Goal: Information Seeking & Learning: Find contact information

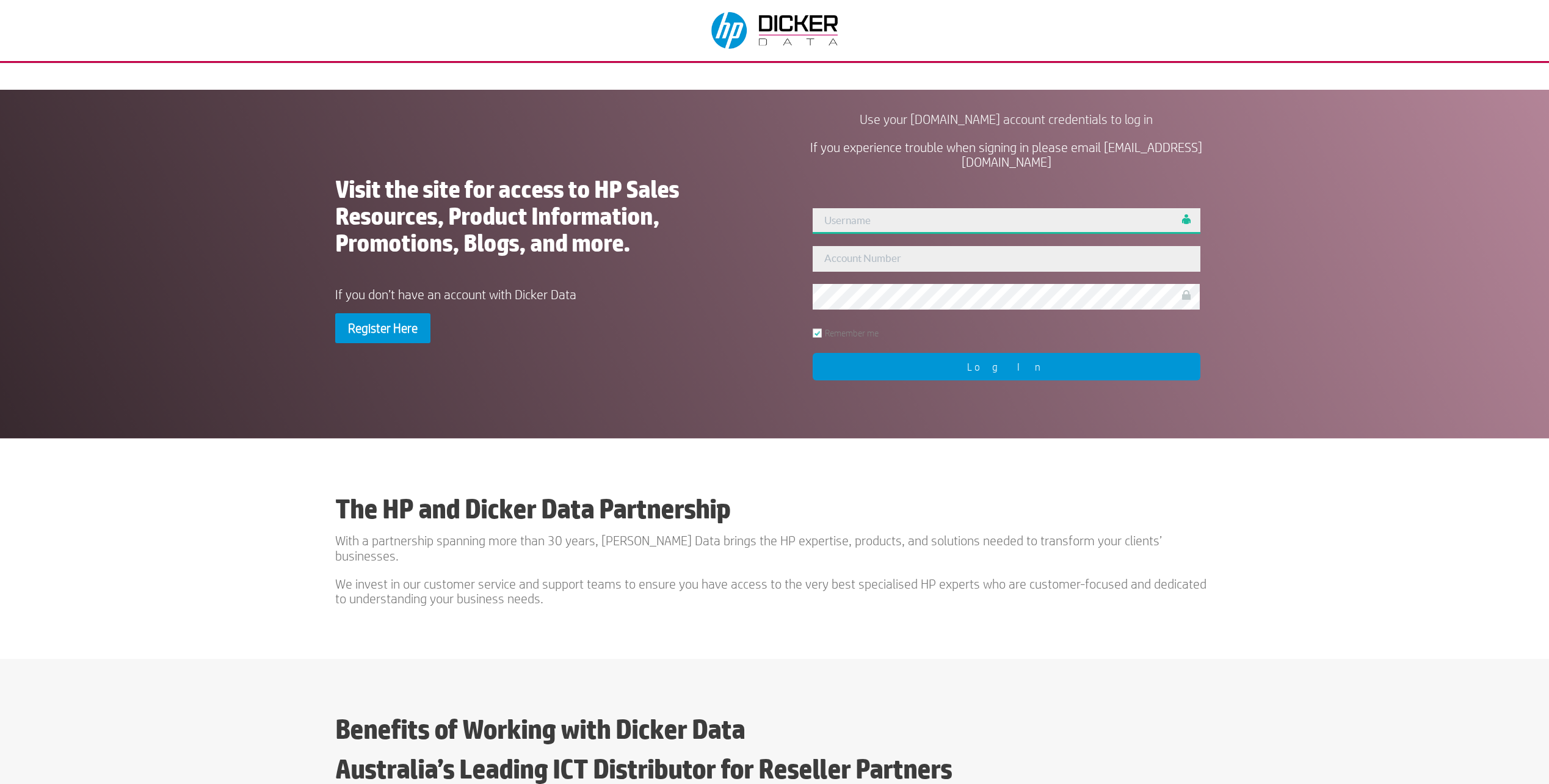
type input "datafeed"
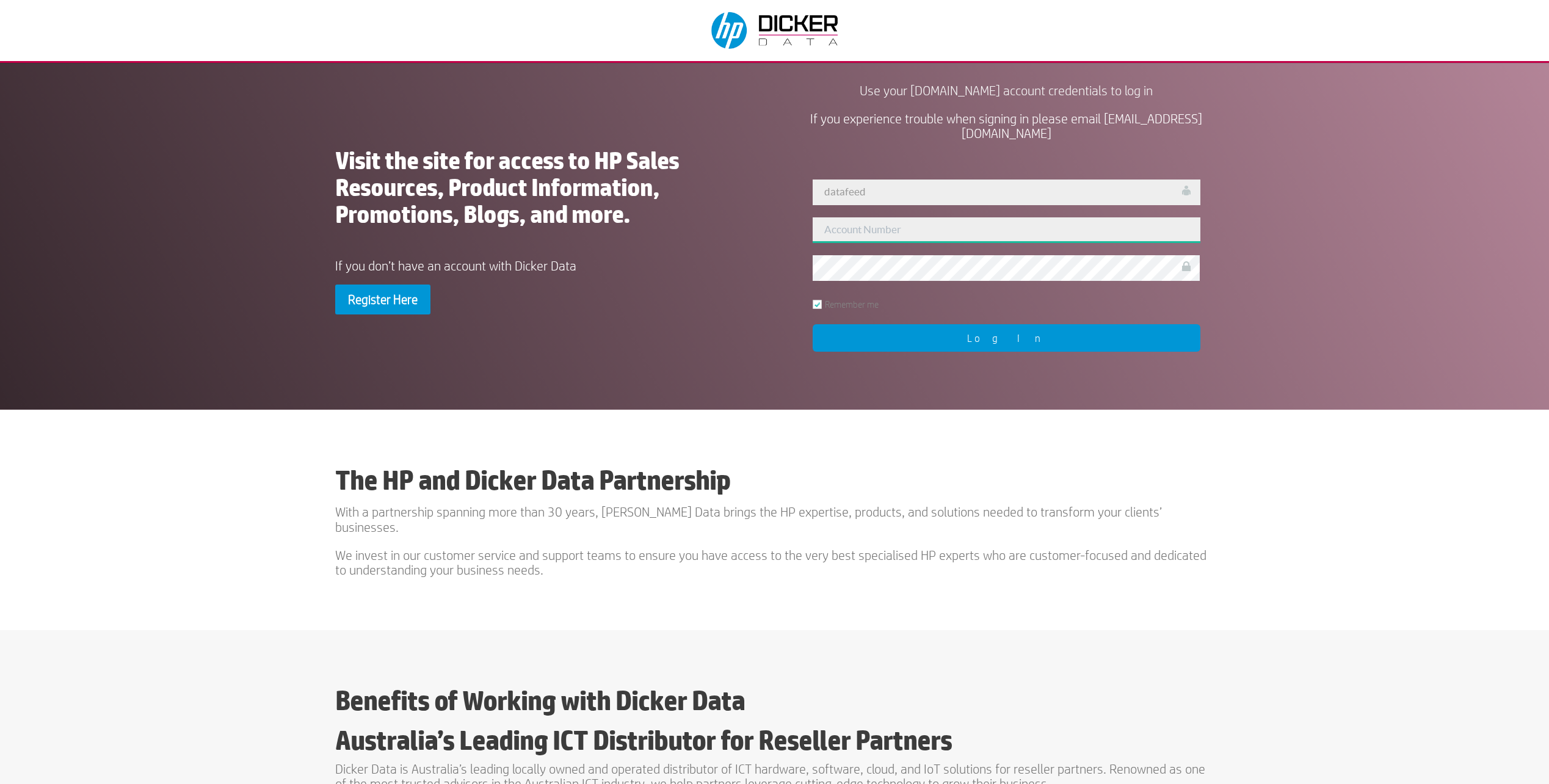
click at [867, 232] on input "text" at bounding box center [1006, 230] width 387 height 26
type input "125787"
click at [925, 335] on input "Log In" at bounding box center [1006, 338] width 387 height 27
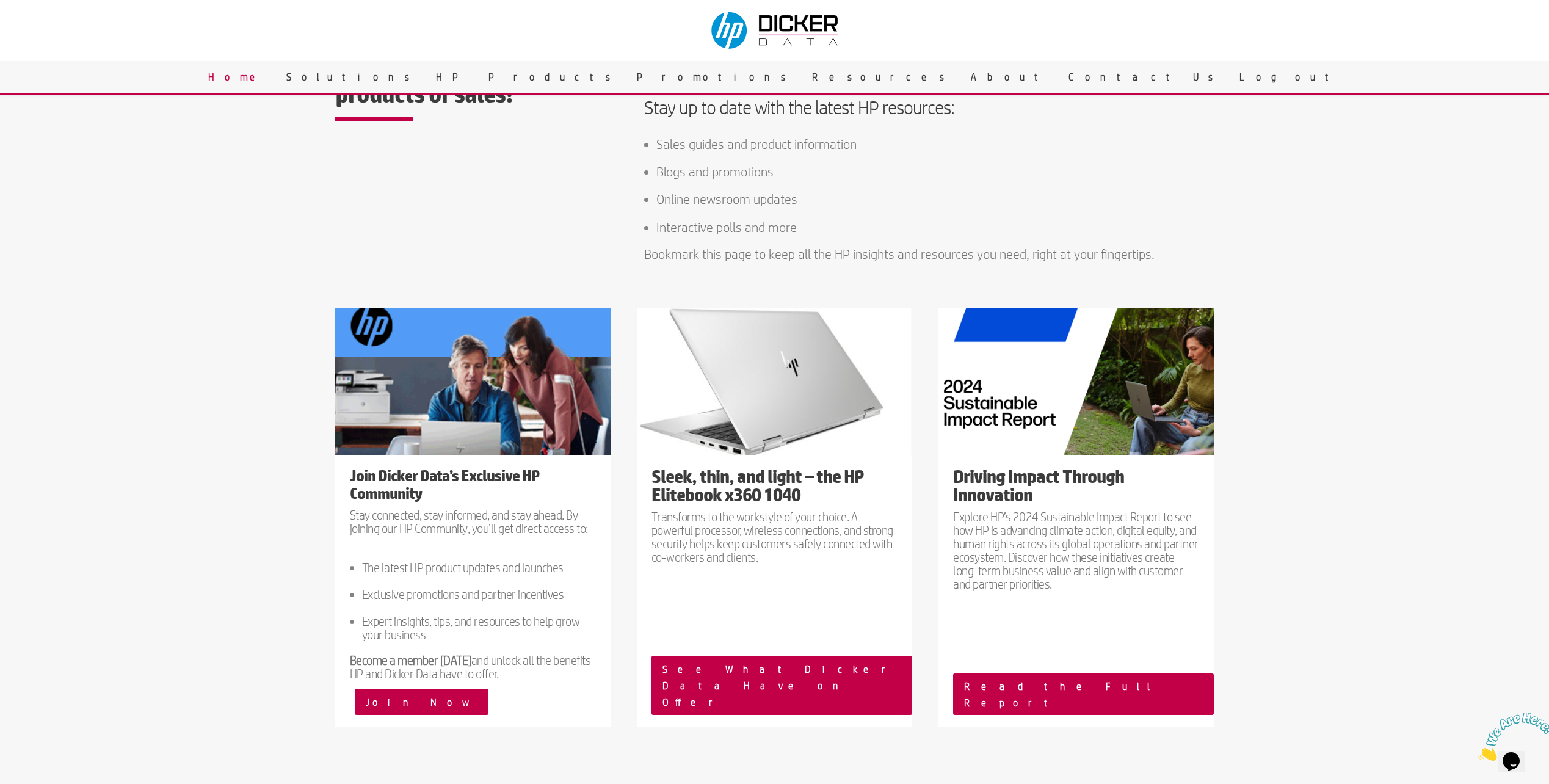
scroll to position [1099, 0]
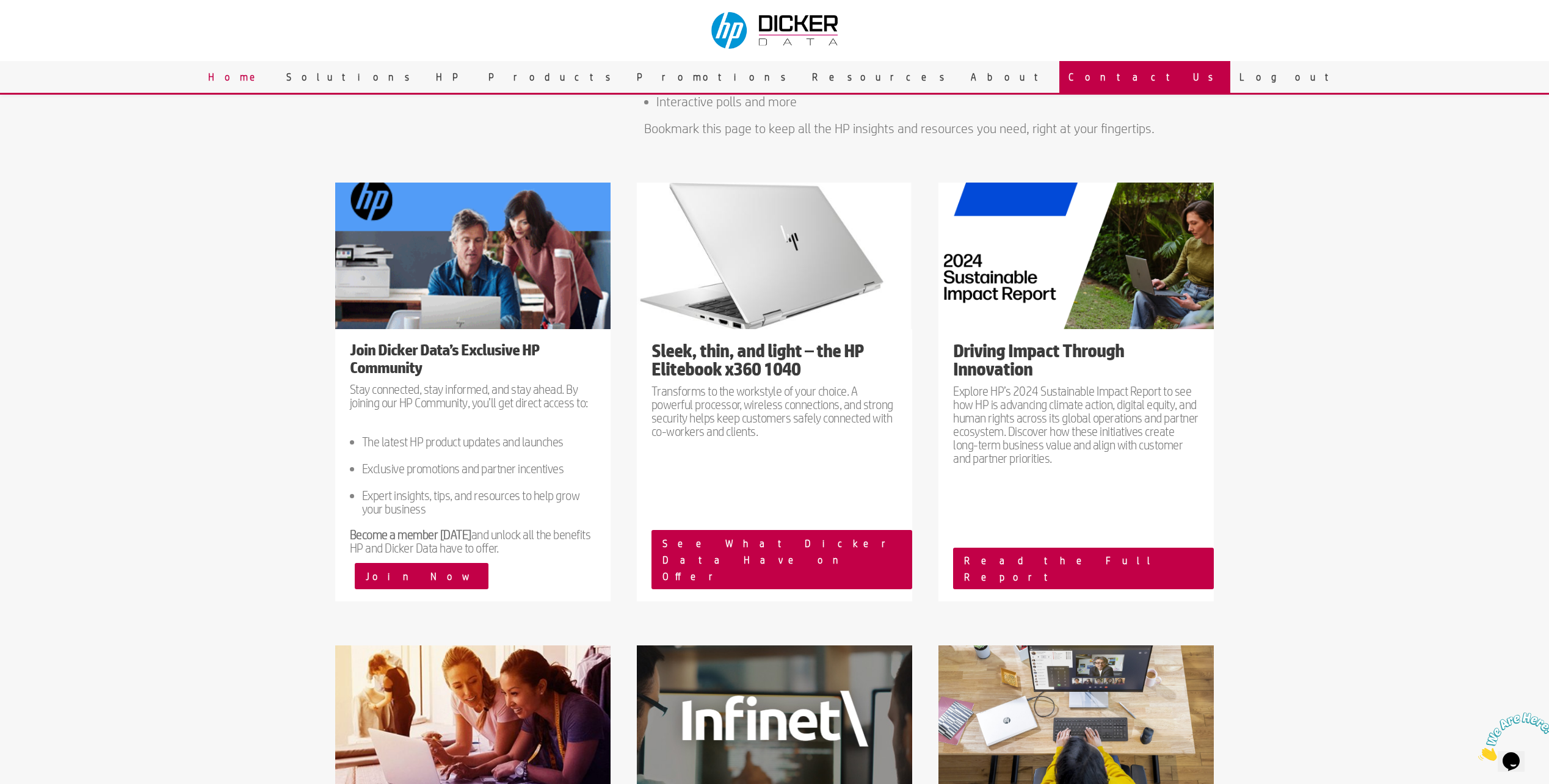
click at [1059, 68] on link "Contact Us" at bounding box center [1144, 77] width 171 height 32
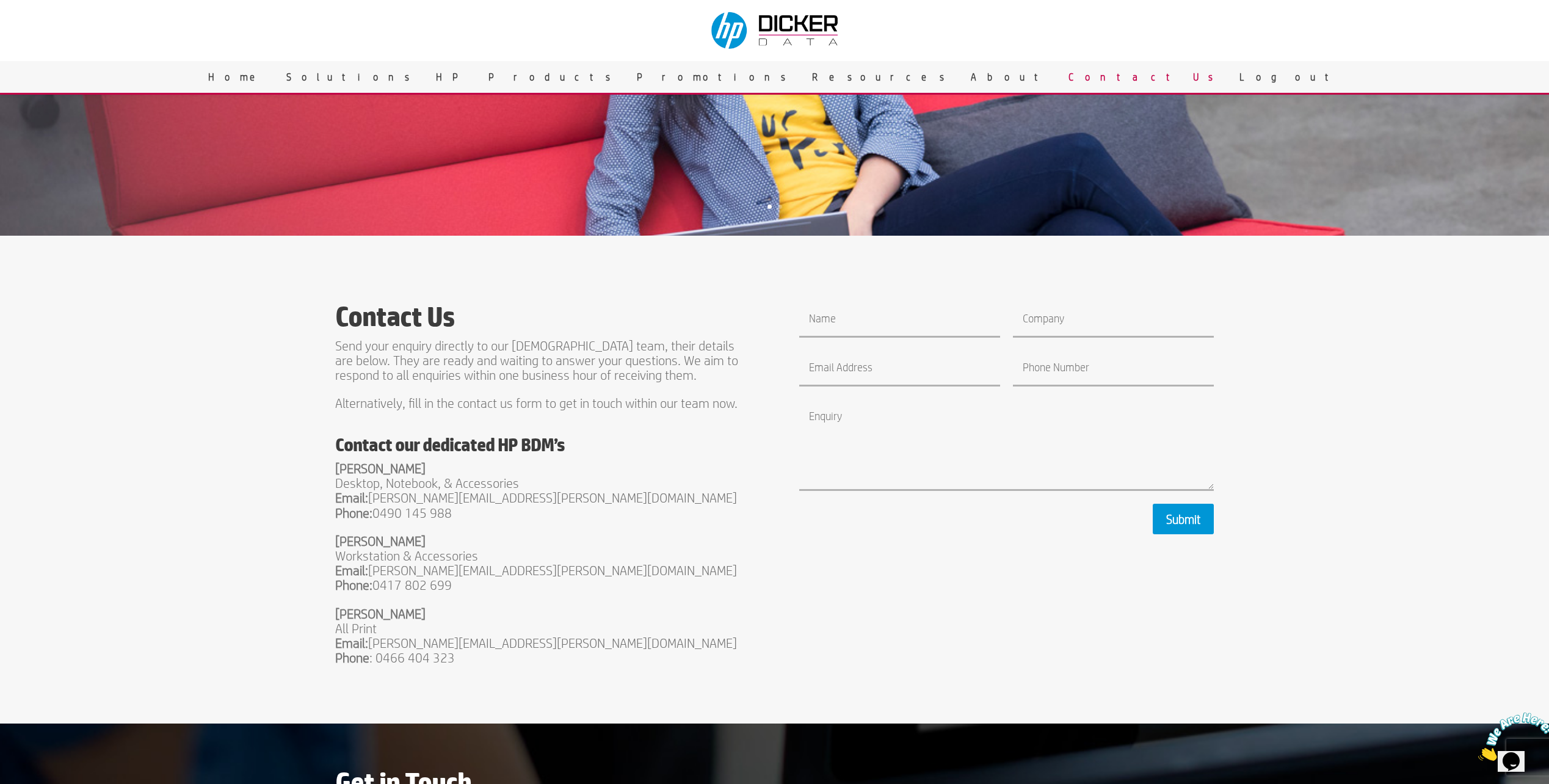
scroll to position [244, 0]
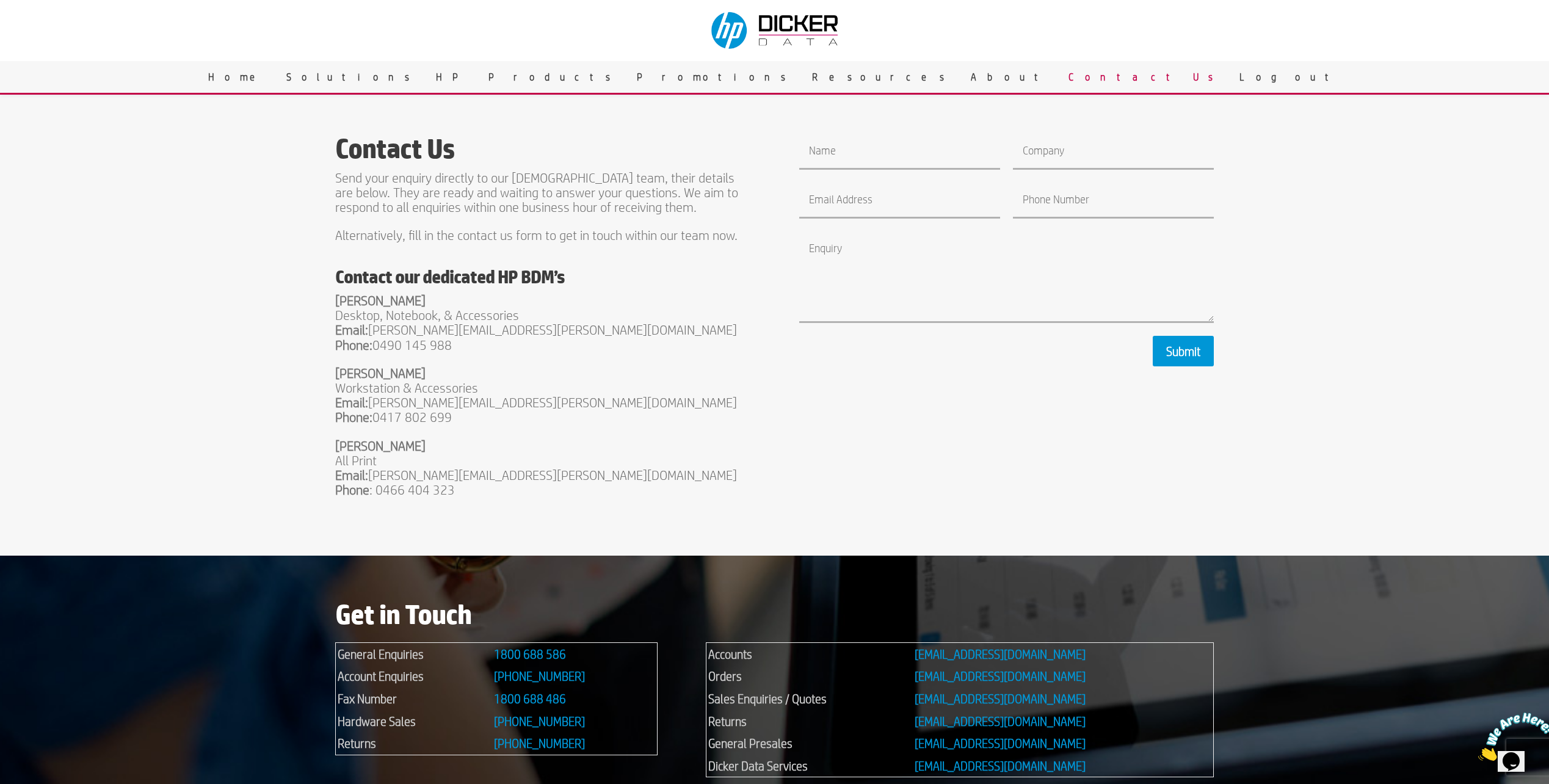
drag, startPoint x: 548, startPoint y: 338, endPoint x: 381, endPoint y: 328, distance: 167.3
click at [377, 328] on p "[PERSON_NAME] Desktop, Notebook, & Accessories Email: [PERSON_NAME][EMAIL_ADDRE…" at bounding box center [543, 329] width 415 height 73
drag, startPoint x: 381, startPoint y: 328, endPoint x: 523, endPoint y: 354, distance: 144.4
click at [523, 354] on p "[PERSON_NAME] Desktop, Notebook, & Accessories Email: [PERSON_NAME][EMAIL_ADDRE…" at bounding box center [543, 329] width 415 height 73
drag, startPoint x: 540, startPoint y: 326, endPoint x: 373, endPoint y: 333, distance: 167.1
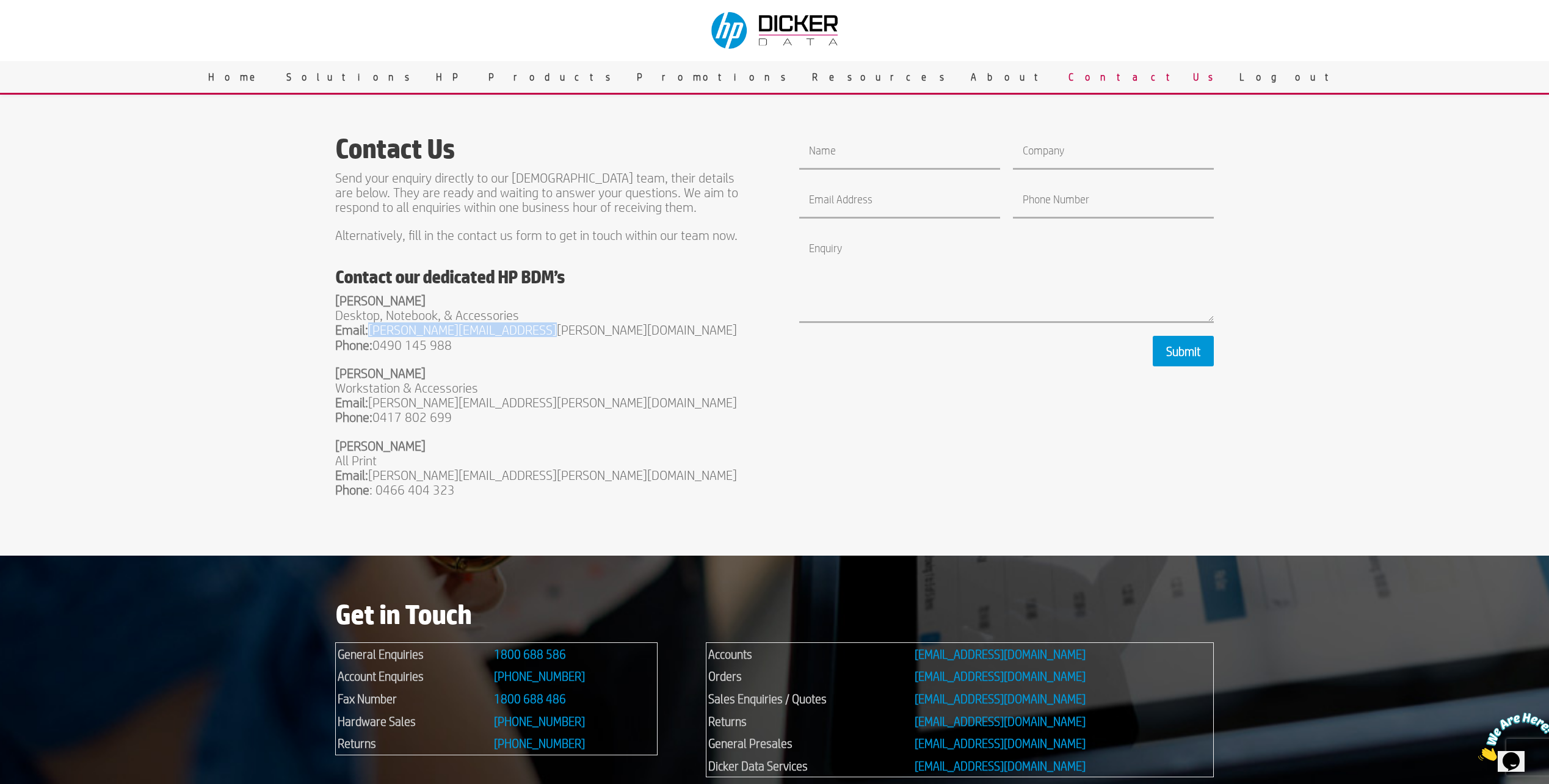
click at [373, 333] on p "[PERSON_NAME] Desktop, Notebook, & Accessories Email: [PERSON_NAME][EMAIL_ADDRE…" at bounding box center [543, 329] width 415 height 73
copy p "[PERSON_NAME][EMAIL_ADDRESS][PERSON_NAME][DOMAIN_NAME]"
drag, startPoint x: 562, startPoint y: 473, endPoint x: 373, endPoint y: 477, distance: 189.0
click at [373, 477] on p "[PERSON_NAME] All Print Email: [PERSON_NAME][EMAIL_ADDRESS][PERSON_NAME][DOMAIN…" at bounding box center [543, 467] width 415 height 59
copy p "[PERSON_NAME][EMAIL_ADDRESS][PERSON_NAME][DOMAIN_NAME]"
